Goal: Information Seeking & Learning: Learn about a topic

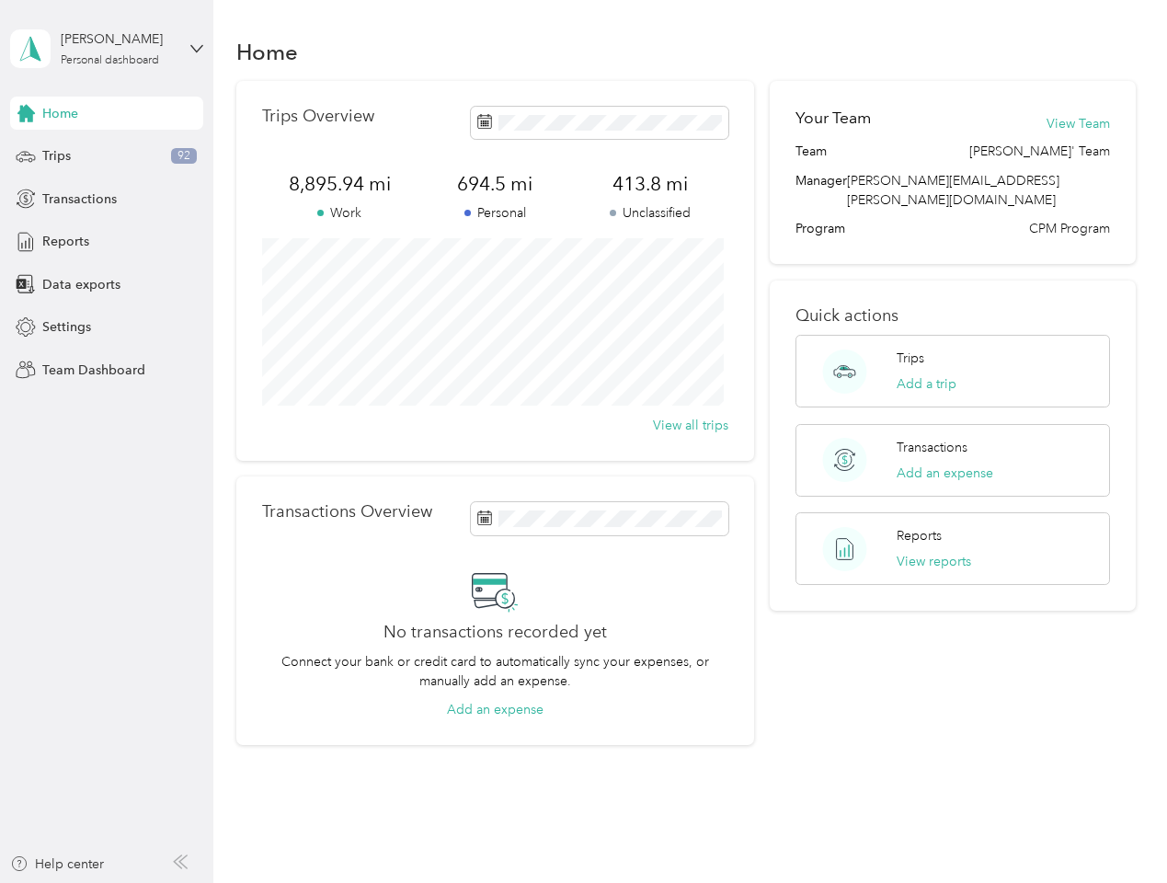
click at [583, 442] on div "Trips Overview 8,895.94 mi Work 694.5 mi Personal 413.8 mi Unclassified View al…" at bounding box center [495, 271] width 518 height 380
click at [107, 49] on div "[PERSON_NAME]" at bounding box center [118, 38] width 115 height 19
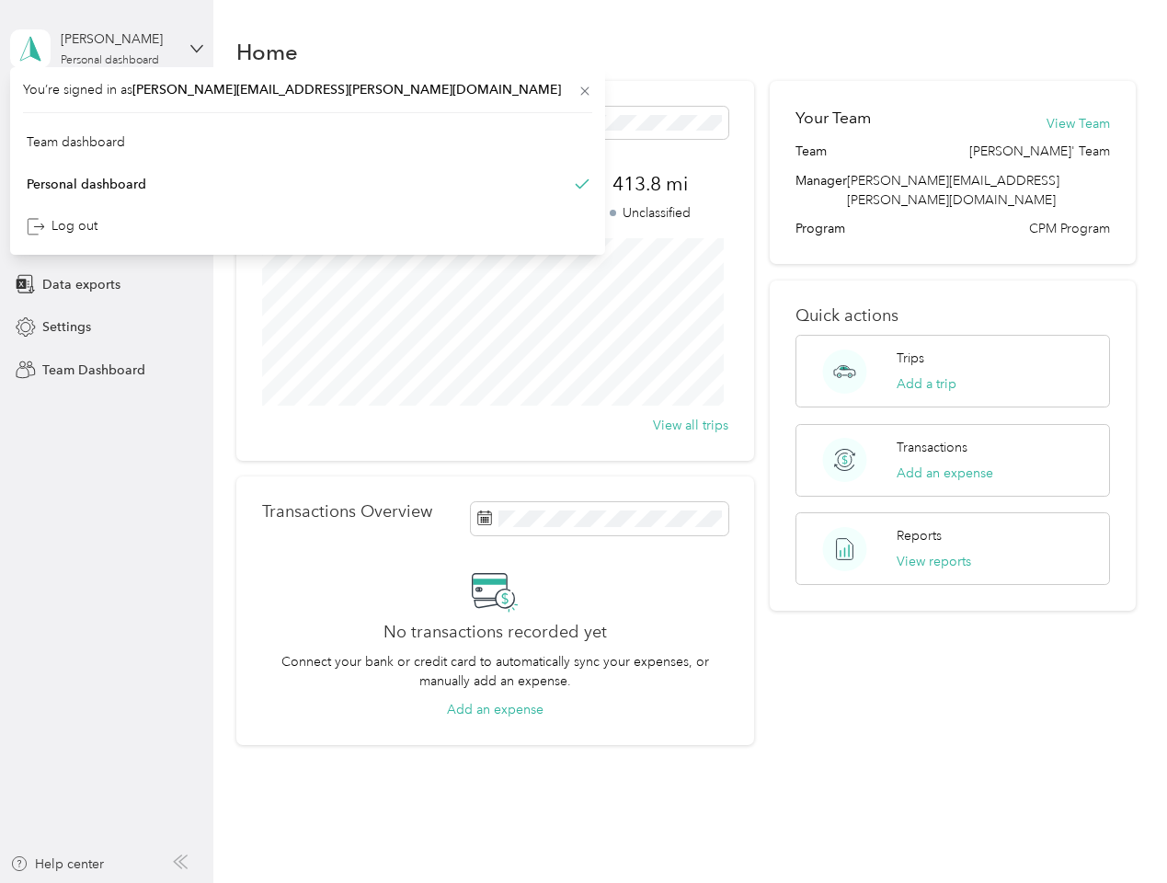
click at [107, 113] on div "You’re signed in as [PERSON_NAME][EMAIL_ADDRESS][PERSON_NAME][DOMAIN_NAME] Team…" at bounding box center [307, 161] width 595 height 188
